Goal: Find specific page/section: Find specific page/section

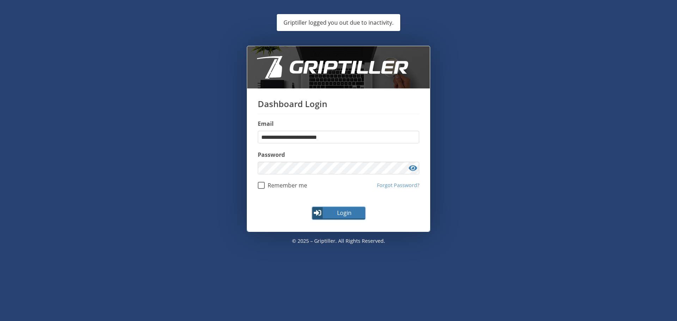
click at [341, 210] on span "Login" at bounding box center [344, 213] width 41 height 8
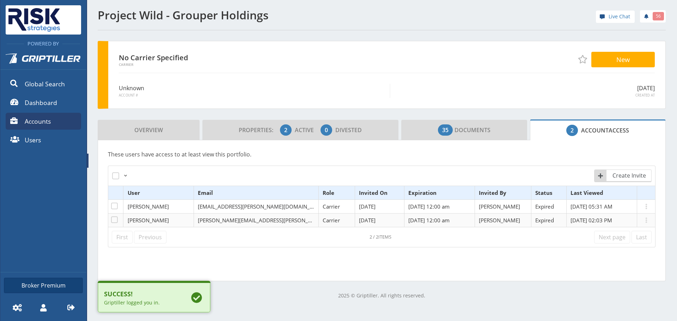
click at [36, 121] on span "Accounts" at bounding box center [38, 121] width 26 height 9
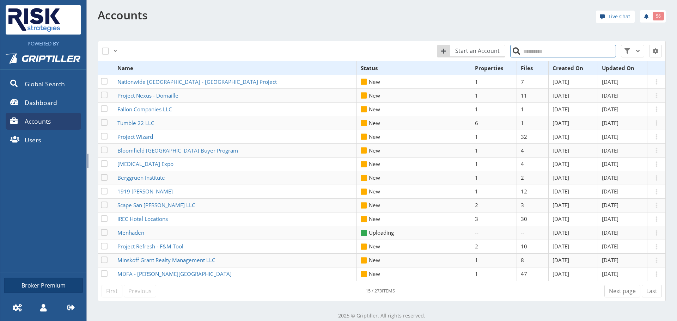
click at [575, 45] on input "search" at bounding box center [563, 51] width 106 height 13
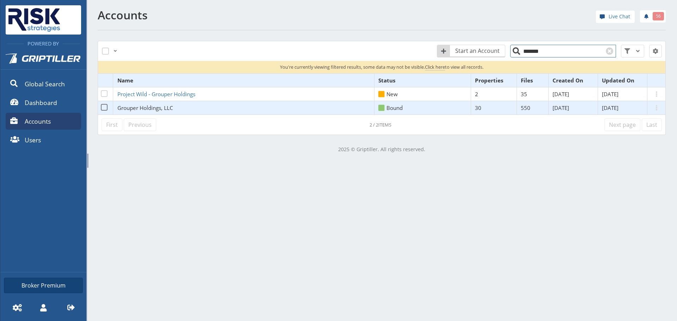
type input "*******"
click at [164, 107] on span "Grouper Holdings, LLC" at bounding box center [145, 107] width 56 height 7
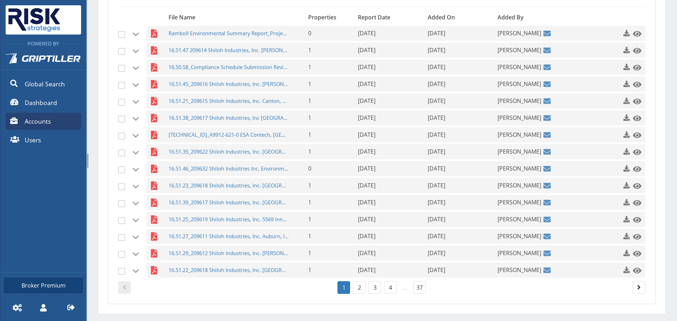
scroll to position [212, 0]
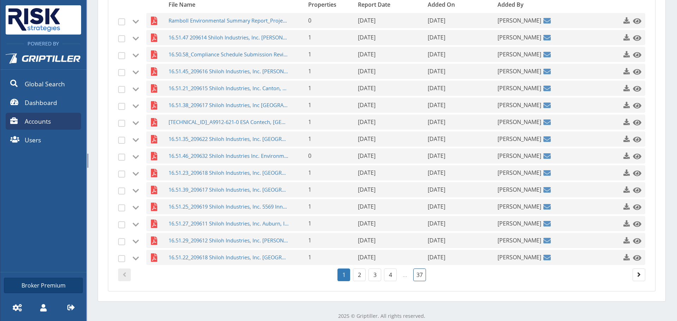
click at [414, 276] on link "37" at bounding box center [419, 275] width 13 height 13
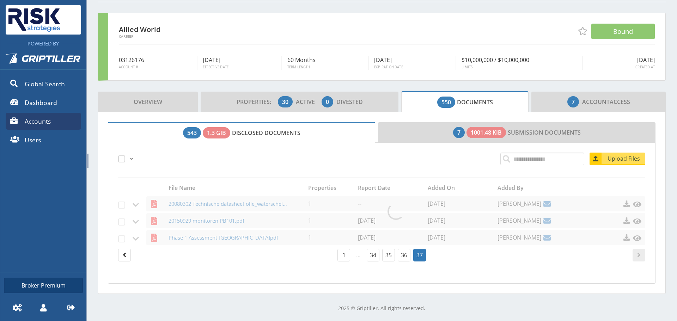
scroll to position [28, 0]
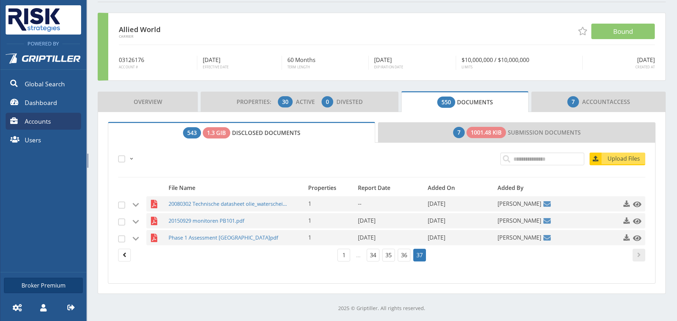
click at [377, 257] on li "34" at bounding box center [373, 256] width 16 height 16
click at [371, 256] on link "34" at bounding box center [373, 255] width 13 height 13
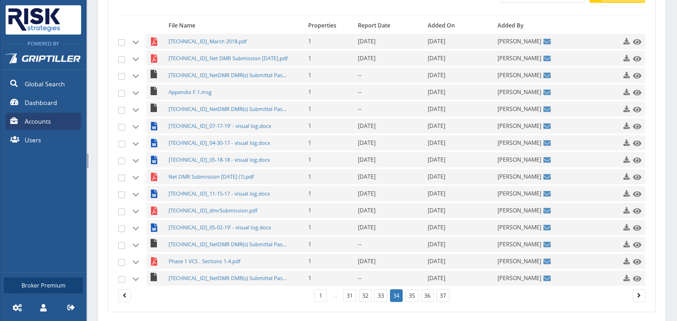
scroll to position [205, 0]
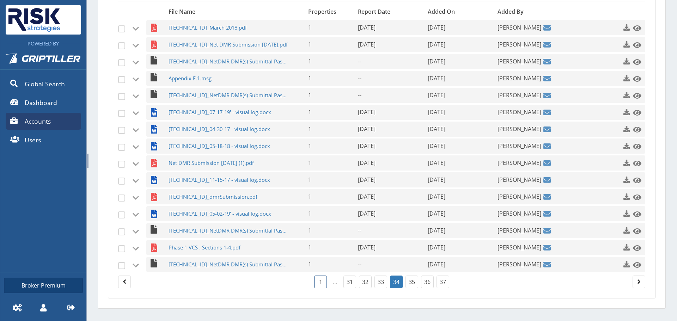
click at [315, 285] on link "1" at bounding box center [320, 282] width 13 height 13
